Goal: Navigation & Orientation: Find specific page/section

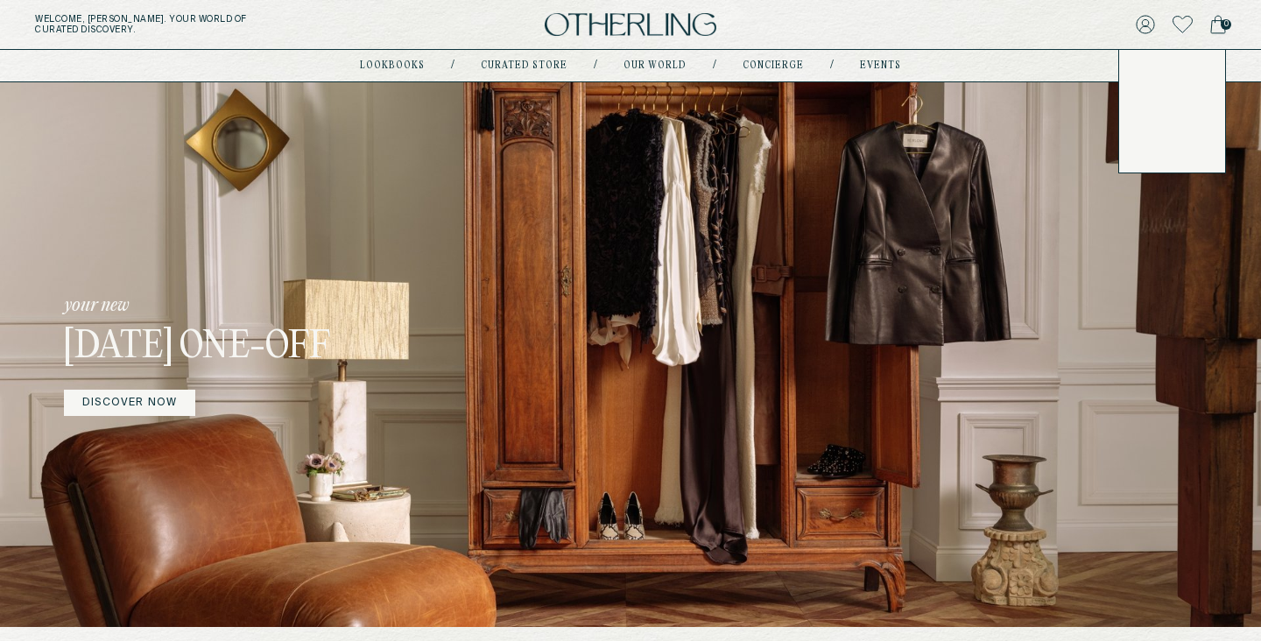
click at [1148, 17] on icon at bounding box center [1145, 24] width 19 height 19
click at [1158, 152] on button "LOG OUT" at bounding box center [1163, 148] width 52 height 14
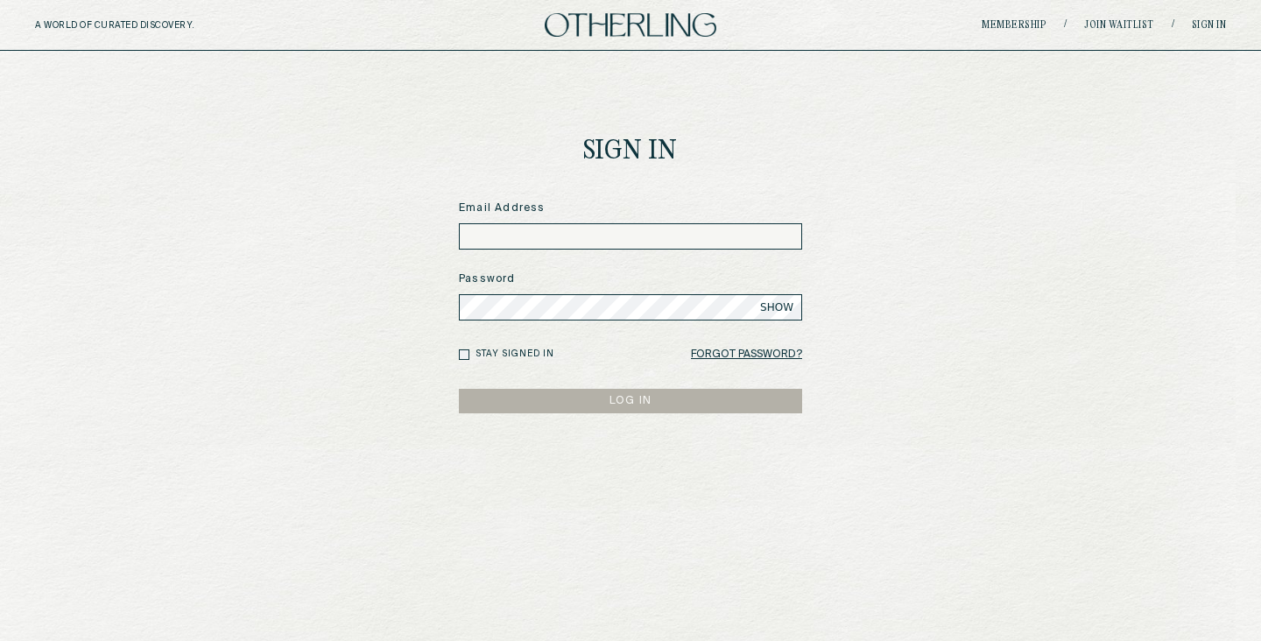
click at [694, 29] on img at bounding box center [631, 25] width 172 height 24
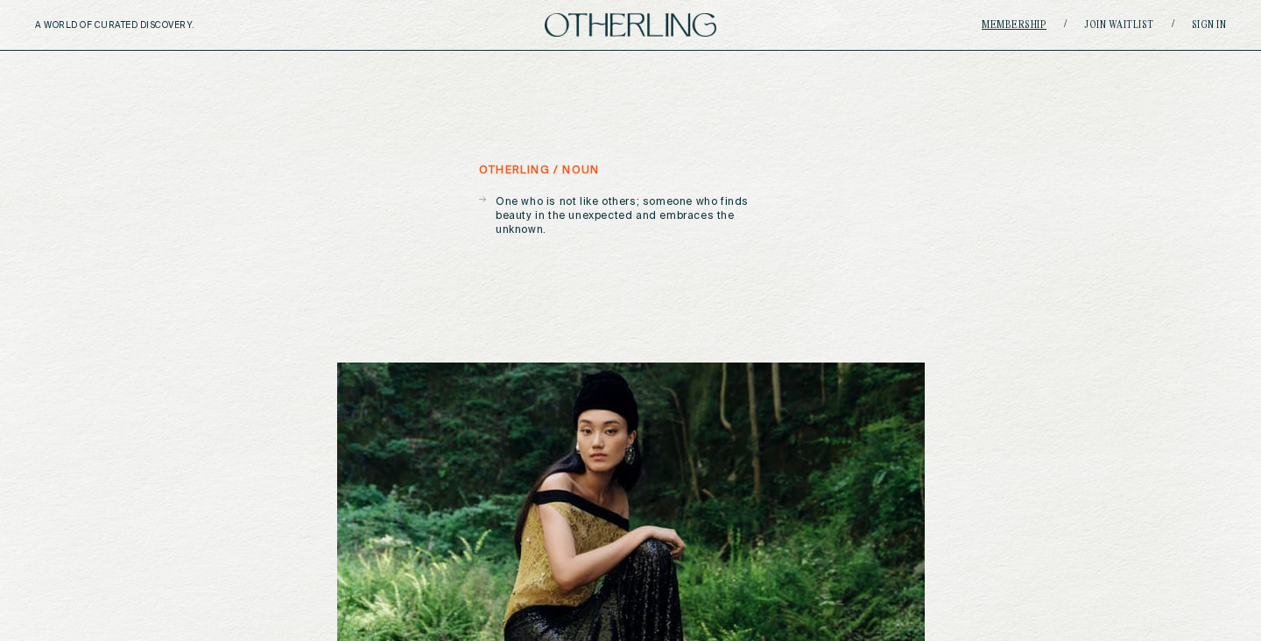
click at [1028, 23] on link "Membership" at bounding box center [1014, 25] width 65 height 11
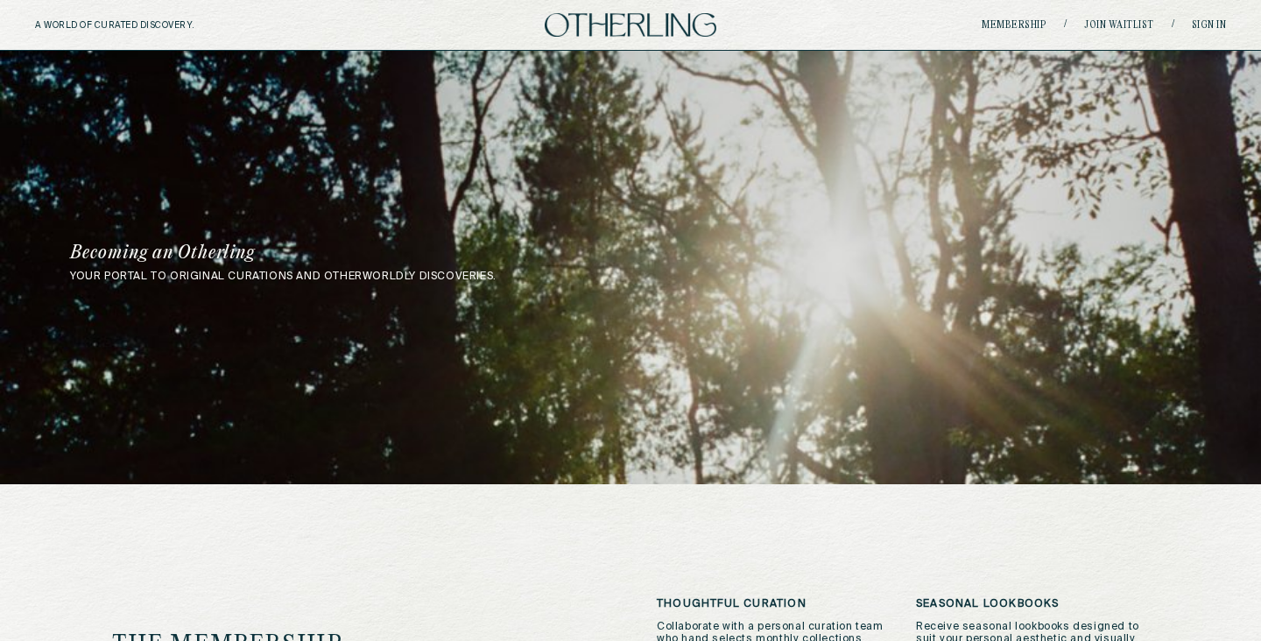
click at [617, 25] on img at bounding box center [631, 25] width 172 height 24
